Goal: Task Accomplishment & Management: Manage account settings

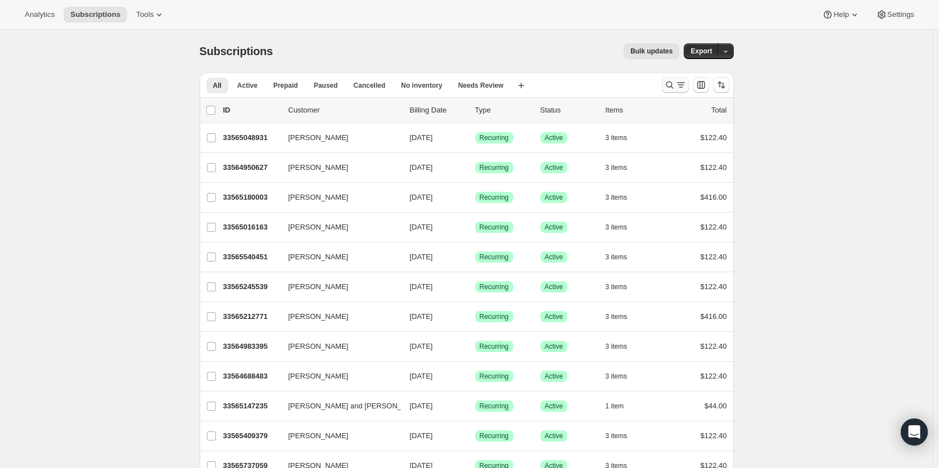
click at [675, 84] on icon "Search and filter results" at bounding box center [669, 84] width 11 height 11
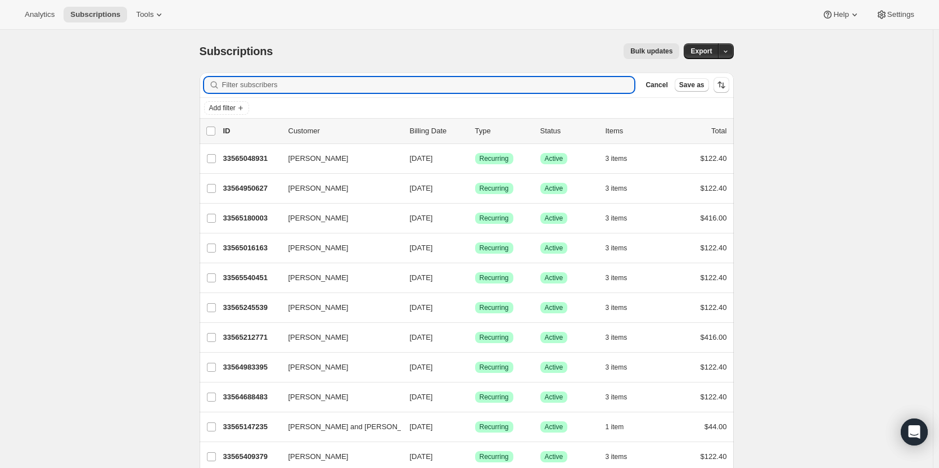
paste input "[PERSON_NAME]"
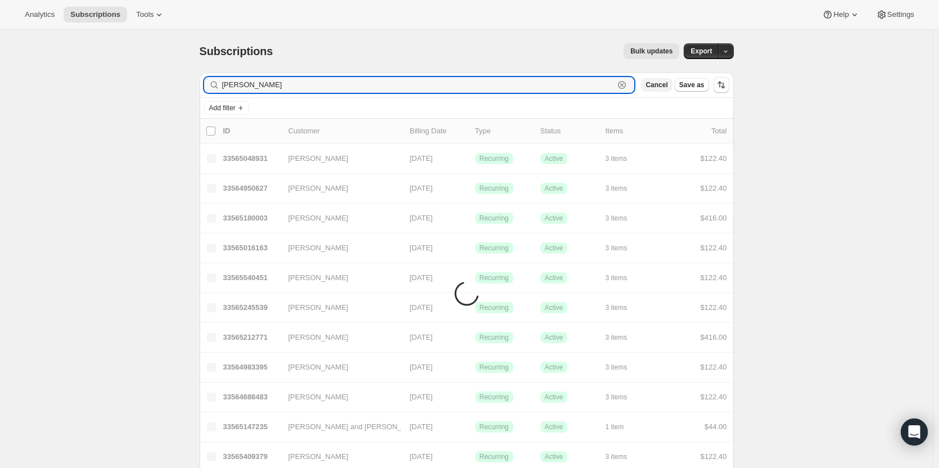
type input "[PERSON_NAME]"
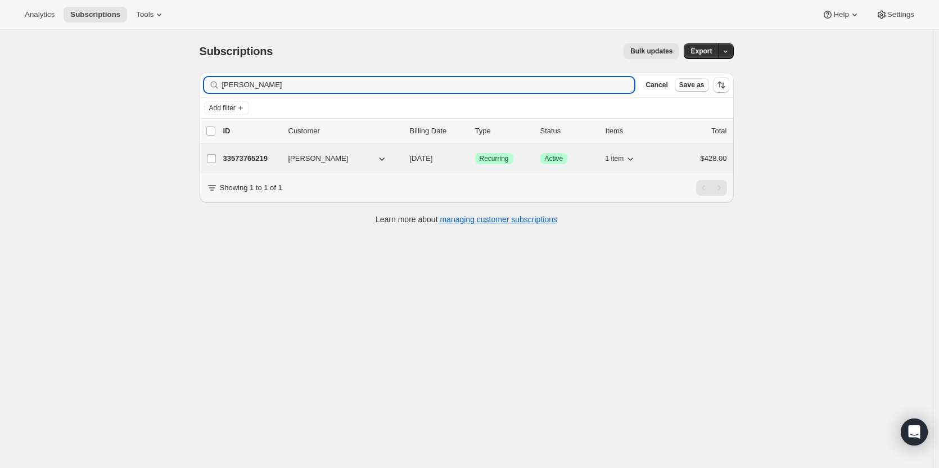
click at [247, 159] on p "33573765219" at bounding box center [251, 158] width 56 height 11
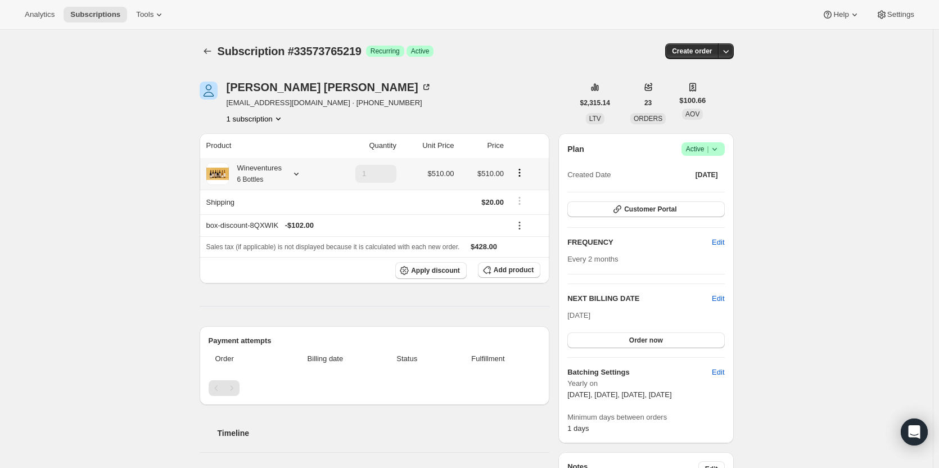
click at [242, 167] on div "Wineventures 6 Bottles" at bounding box center [255, 173] width 53 height 22
click at [100, 17] on span "Subscriptions" at bounding box center [95, 14] width 50 height 9
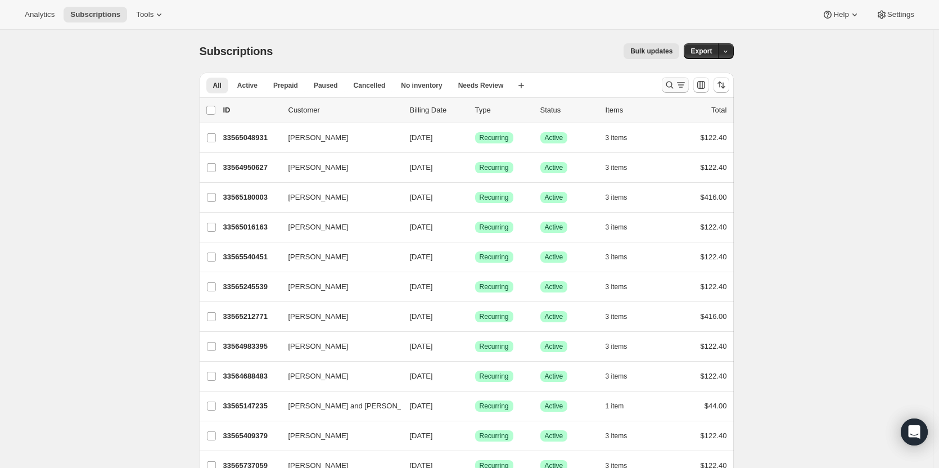
click at [669, 81] on icon "Search and filter results" at bounding box center [669, 84] width 11 height 11
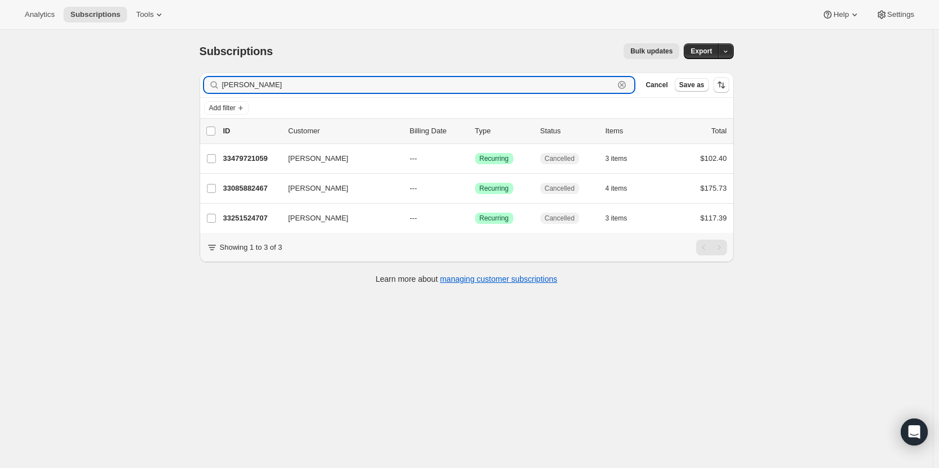
type input "[PERSON_NAME]"
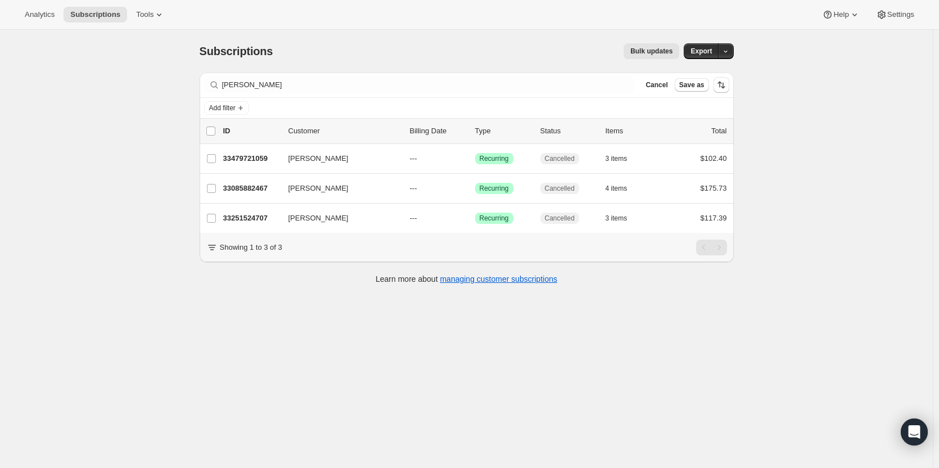
drag, startPoint x: 85, startPoint y: 406, endPoint x: 106, endPoint y: 373, distance: 39.1
click at [84, 406] on div "Subscriptions. This page is ready Subscriptions Bulk updates More actions Bulk …" at bounding box center [466, 264] width 932 height 468
